Goal: Task Accomplishment & Management: Manage account settings

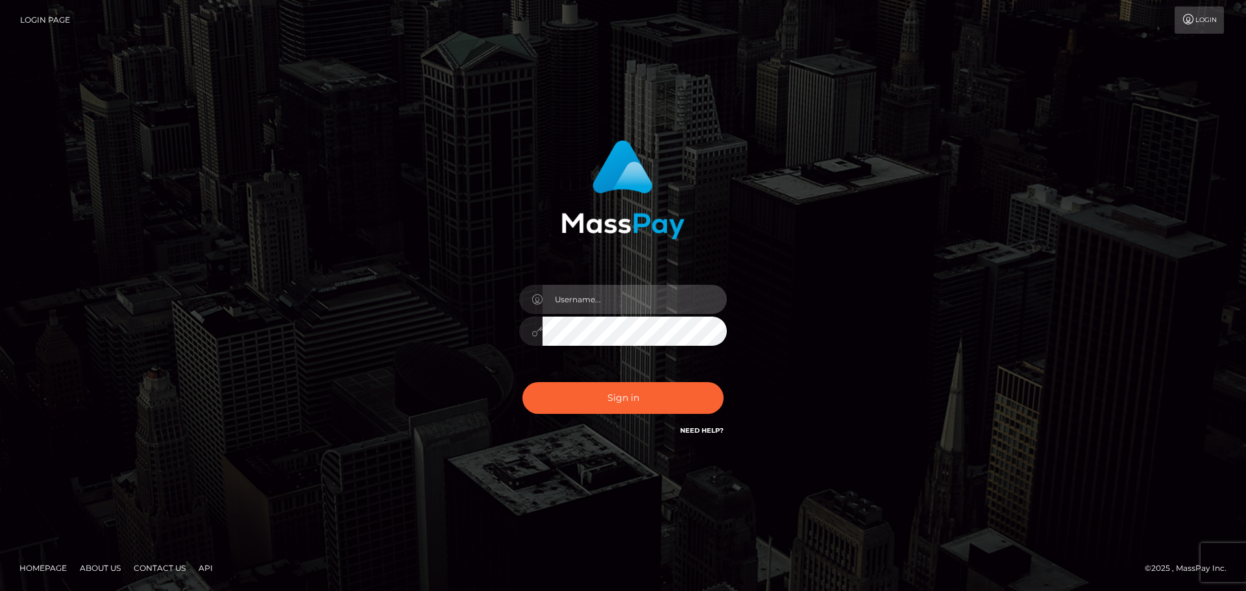
drag, startPoint x: 0, startPoint y: 0, endPoint x: 622, endPoint y: 299, distance: 690.5
click at [623, 299] on input "text" at bounding box center [634, 299] width 184 height 29
type input "Veronica"
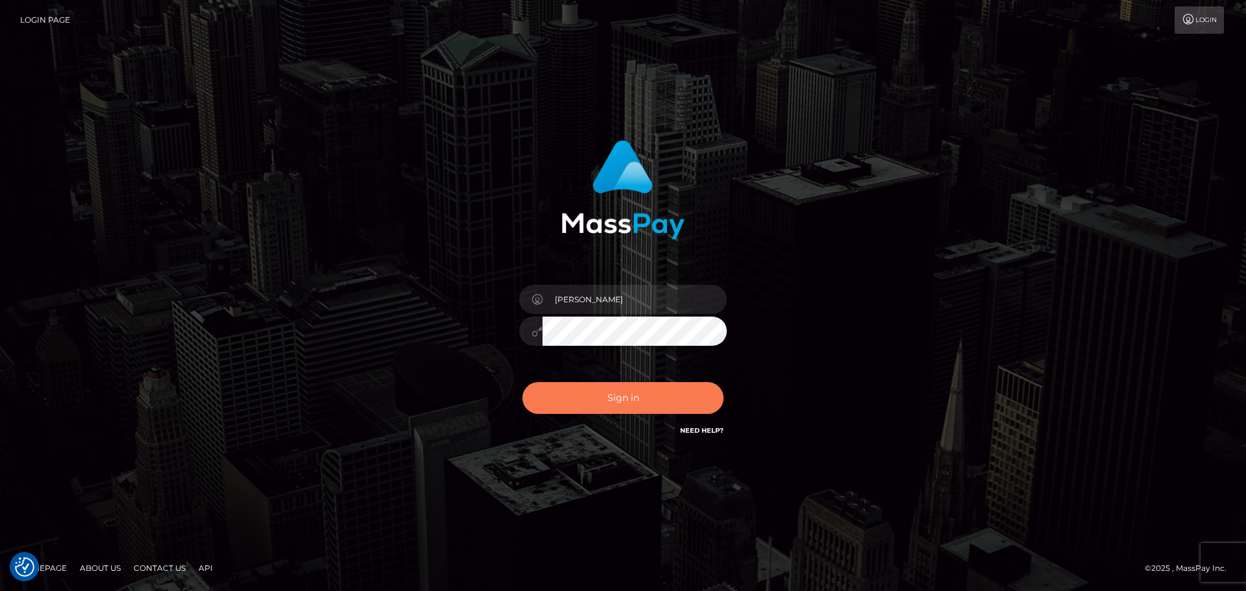
click at [646, 387] on button "Sign in" at bounding box center [622, 398] width 201 height 32
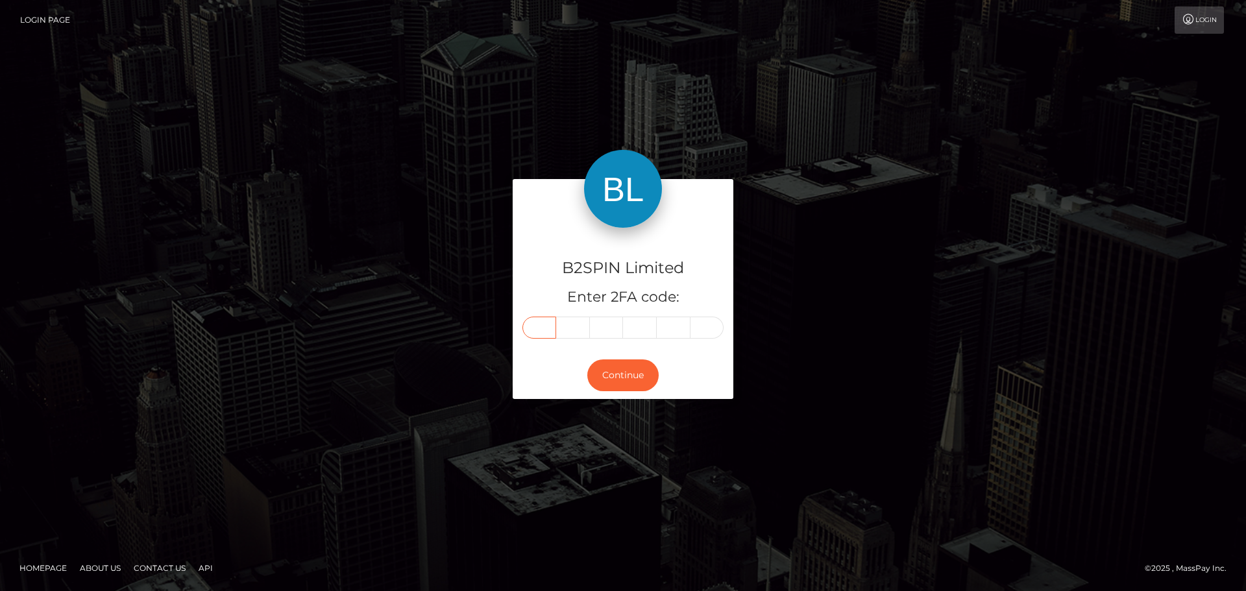
paste input "3"
type input "3"
type input "1"
type input "3"
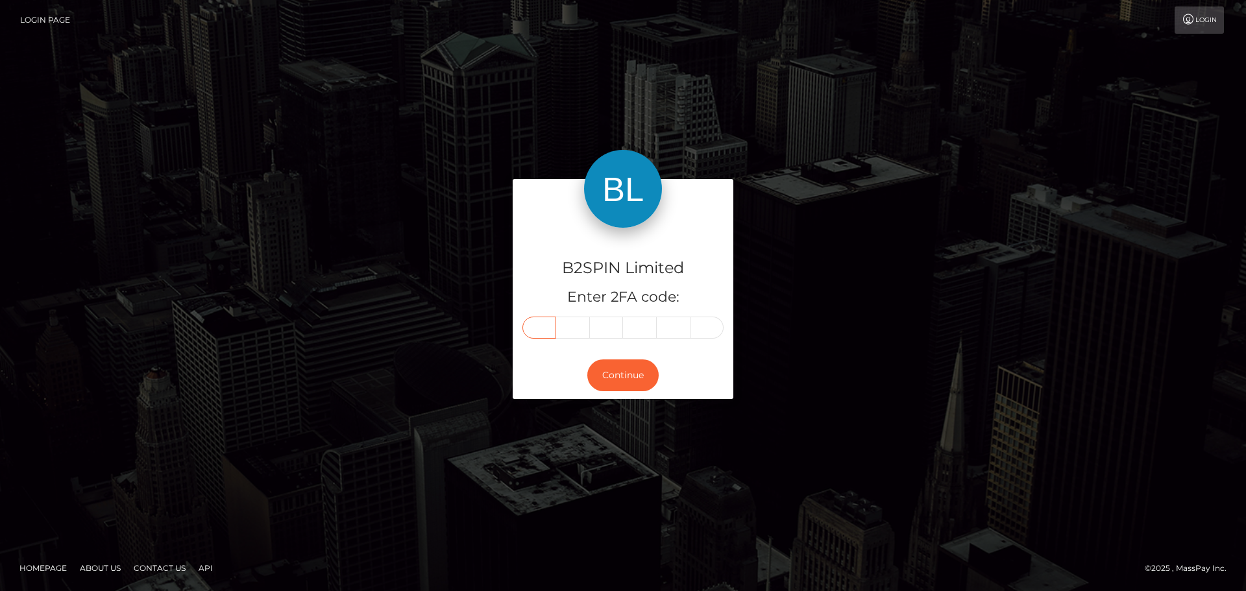
type input "4"
type input "9"
click at [599, 373] on button "Continue" at bounding box center [622, 375] width 71 height 32
click at [645, 493] on div "B2SPIN Limited Enter 2FA code: 3 3 1 3 4 9 331349 Continue" at bounding box center [623, 296] width 1246 height 428
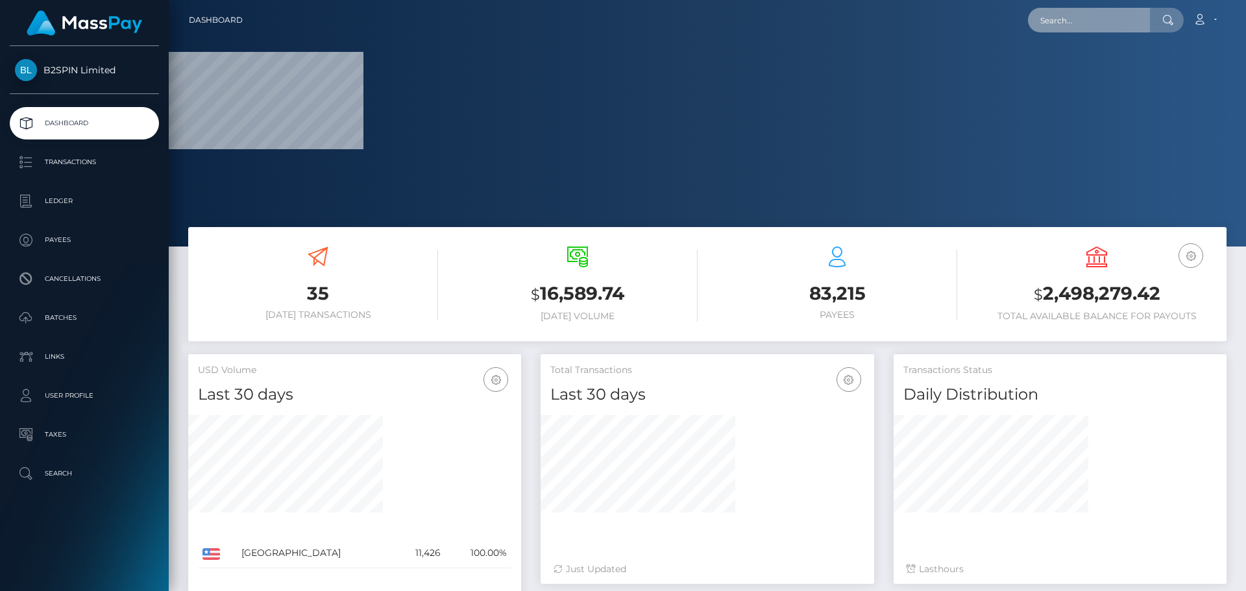
click at [1071, 12] on input "text" at bounding box center [1089, 20] width 122 height 25
paste input "040464f8-b0e4-42d0-91c0-1193b87690bf"
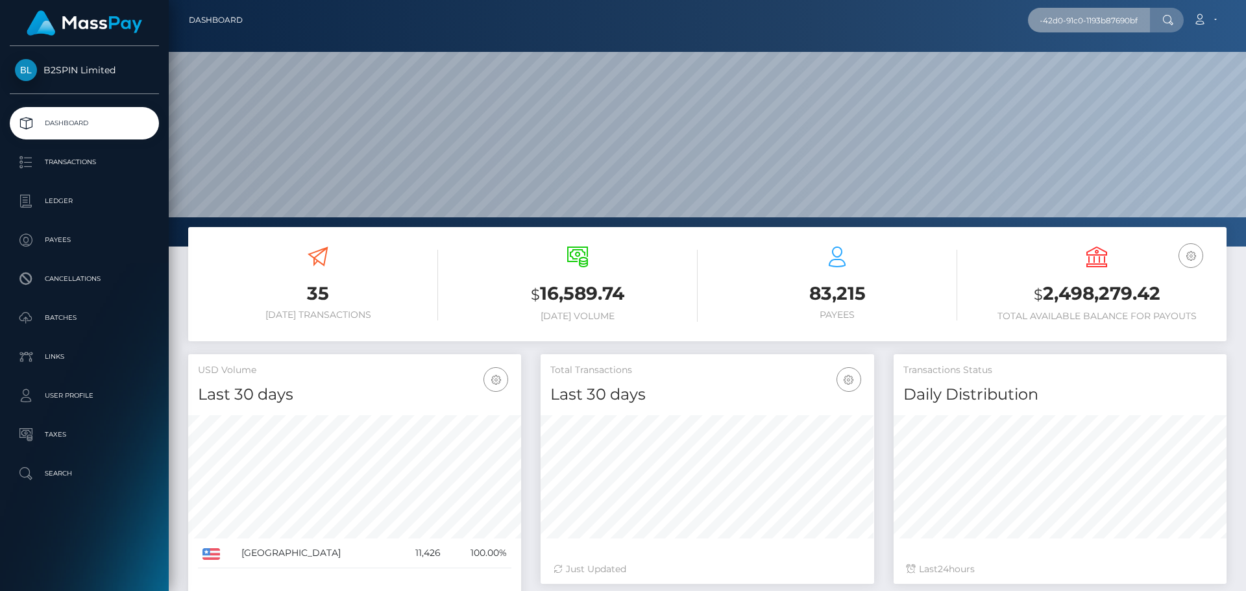
scroll to position [230, 334]
type input "040464f8-b0e4-42d0-91c0-1193b87690bf"
